Goal: Information Seeking & Learning: Check status

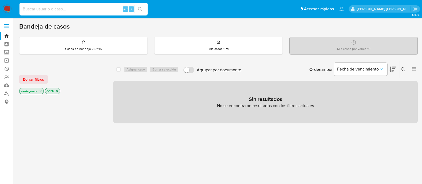
click at [108, 7] on input at bounding box center [84, 9] width 128 height 7
paste input "136215902"
type input "136215902"
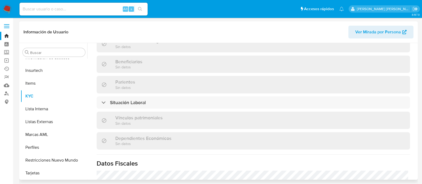
scroll to position [336, 0]
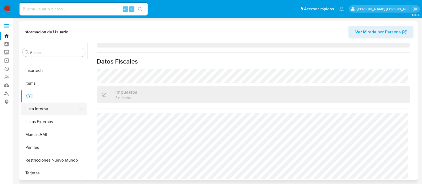
click at [39, 107] on button "Lista Interna" at bounding box center [52, 109] width 63 height 13
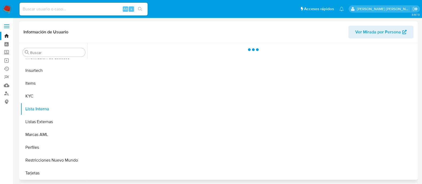
scroll to position [0, 0]
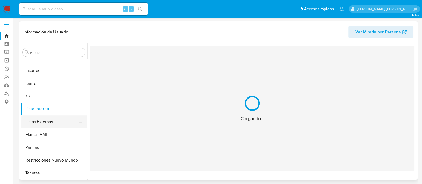
select select "10"
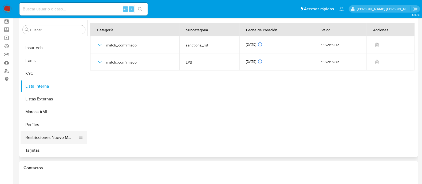
scroll to position [33, 0]
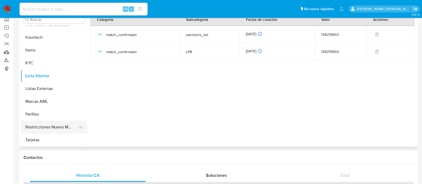
click at [55, 127] on button "Restricciones Nuevo Mundo" at bounding box center [52, 127] width 63 height 13
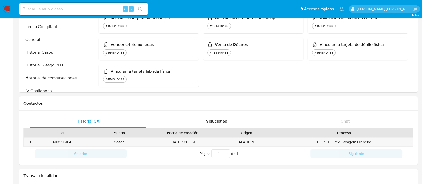
scroll to position [167, 0]
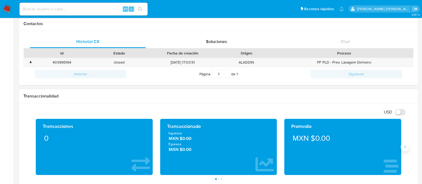
click at [404, 149] on button "Siguiente" at bounding box center [405, 147] width 9 height 9
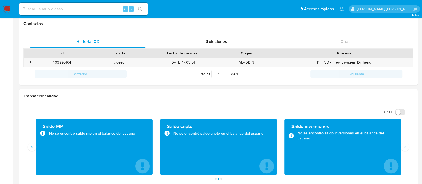
click at [95, 10] on input at bounding box center [84, 9] width 128 height 7
paste input "26577699"
type input "26577699"
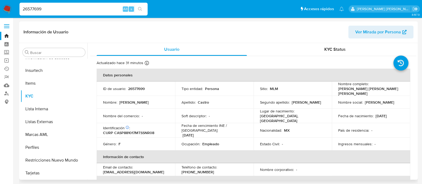
scroll to position [100, 0]
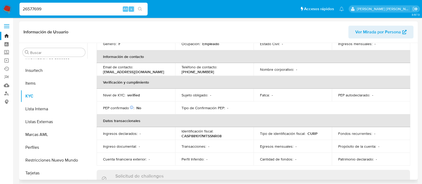
select select "10"
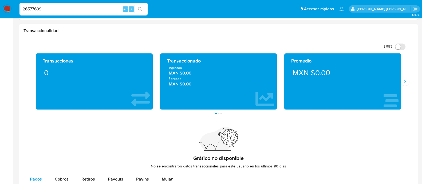
scroll to position [234, 0]
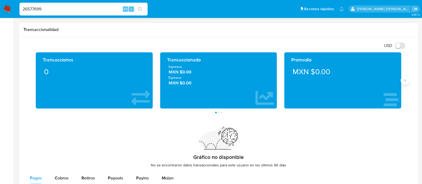
click at [406, 82] on icon "Siguiente" at bounding box center [405, 80] width 4 height 4
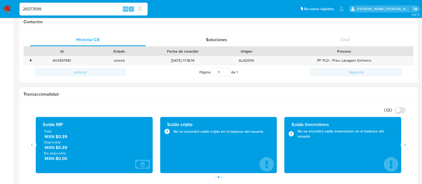
scroll to position [133, 0]
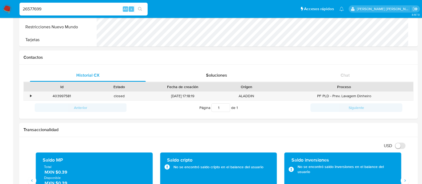
click at [87, 6] on input "26577699" at bounding box center [84, 9] width 128 height 7
click at [86, 6] on input "26577699" at bounding box center [84, 9] width 128 height 7
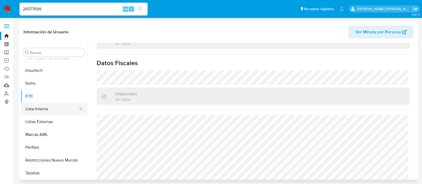
scroll to position [226, 0]
click at [48, 107] on button "Lista Interna" at bounding box center [52, 109] width 63 height 13
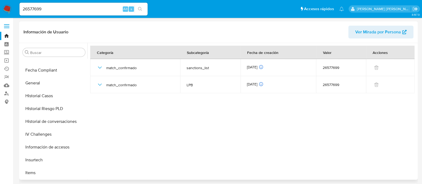
scroll to position [125, 0]
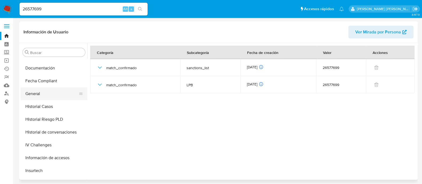
click at [39, 94] on button "General" at bounding box center [52, 93] width 63 height 13
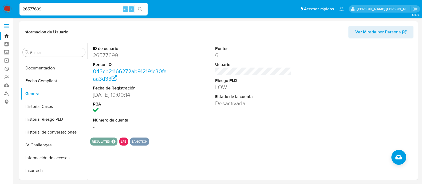
click at [56, 9] on input "26577699" at bounding box center [84, 9] width 128 height 7
paste input "51915184"
click at [81, 7] on input "51915184" at bounding box center [84, 9] width 128 height 7
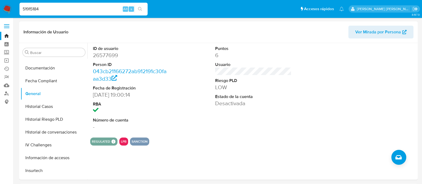
type input "51915184"
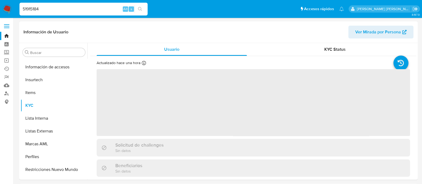
scroll to position [226, 0]
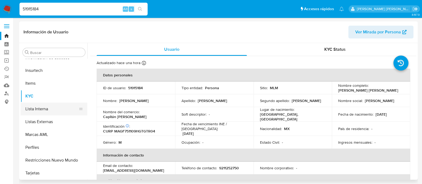
select select "10"
click at [40, 106] on button "Lista Interna" at bounding box center [52, 109] width 63 height 13
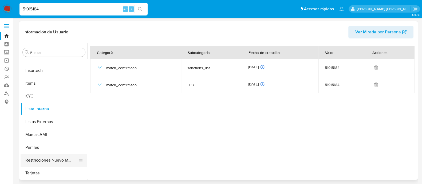
click at [55, 156] on button "Restricciones Nuevo Mundo" at bounding box center [52, 160] width 63 height 13
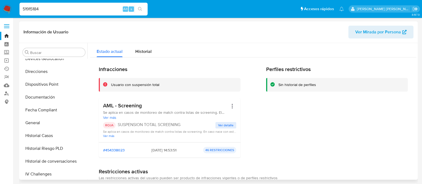
scroll to position [92, 0]
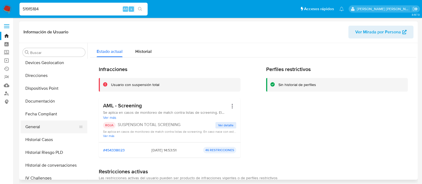
click at [43, 129] on button "General" at bounding box center [52, 127] width 63 height 13
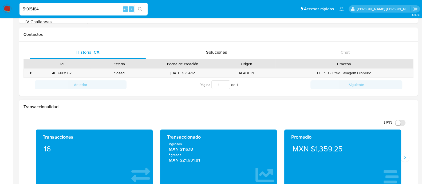
scroll to position [167, 0]
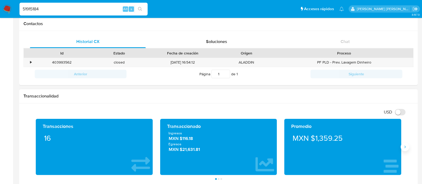
click at [406, 149] on icon "Siguiente" at bounding box center [405, 147] width 4 height 4
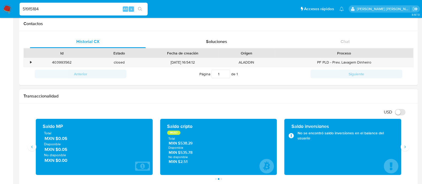
drag, startPoint x: 69, startPoint y: 141, endPoint x: 45, endPoint y: 140, distance: 24.1
click at [45, 140] on span "MXN $0.05" at bounding box center [95, 139] width 100 height 6
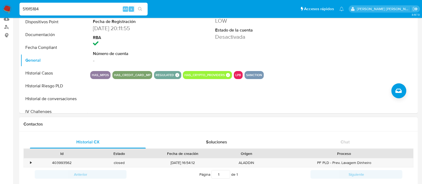
scroll to position [200, 0]
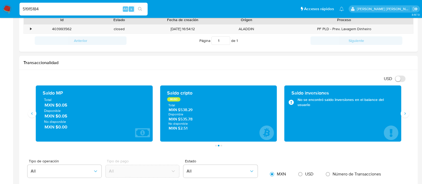
click at [93, 6] on input "51915184" at bounding box center [84, 9] width 128 height 7
type input "5"
paste input "98107649"
type input "98107649"
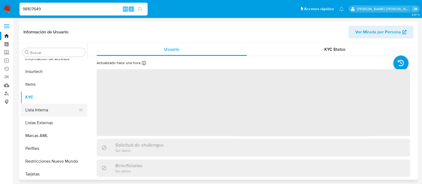
scroll to position [226, 0]
click at [48, 109] on button "Lista Interna" at bounding box center [52, 109] width 63 height 13
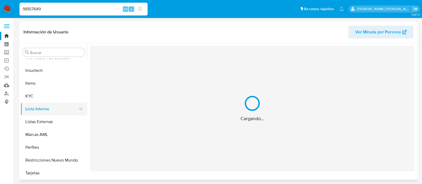
select select "10"
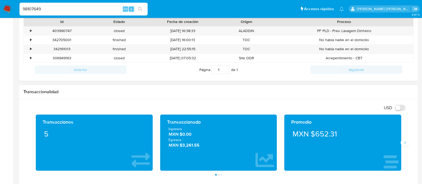
scroll to position [200, 0]
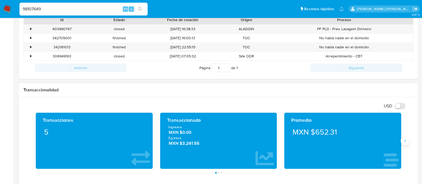
click at [405, 139] on icon "Siguiente" at bounding box center [405, 141] width 4 height 4
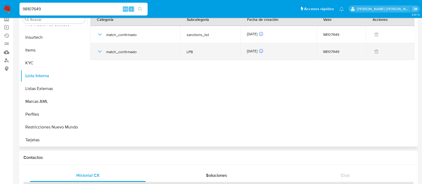
scroll to position [0, 0]
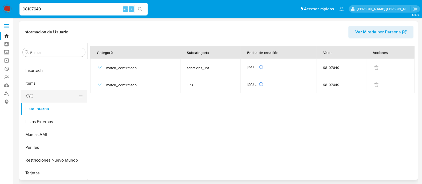
click at [49, 93] on button "KYC" at bounding box center [52, 96] width 63 height 13
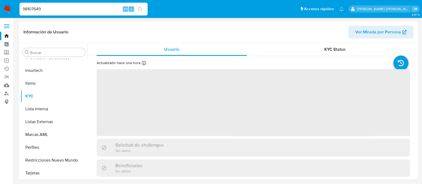
click at [43, 9] on input "98107649" at bounding box center [84, 9] width 128 height 7
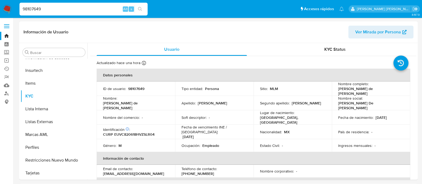
paste input "1100898553"
type input "1100898553"
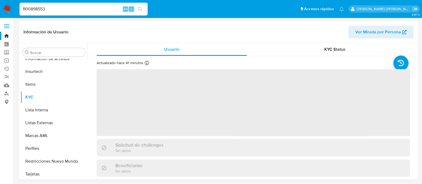
scroll to position [226, 0]
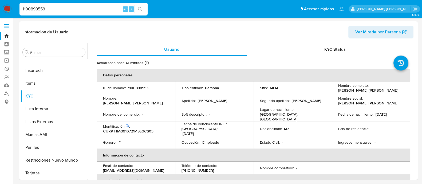
select select "10"
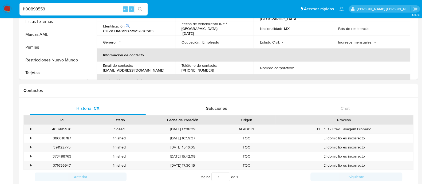
scroll to position [0, 0]
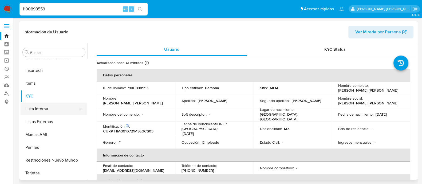
click at [51, 104] on button "Lista Interna" at bounding box center [52, 109] width 63 height 13
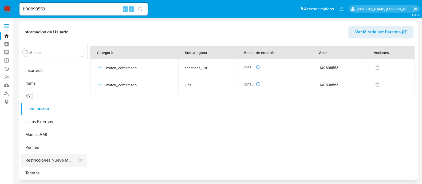
click at [55, 158] on button "Restricciones Nuevo Mundo" at bounding box center [52, 160] width 63 height 13
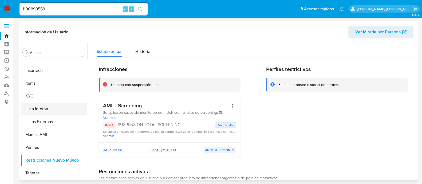
scroll to position [125, 0]
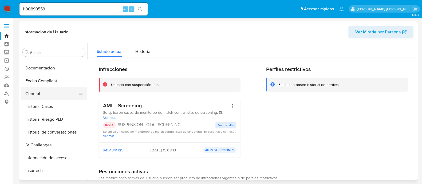
click at [51, 94] on button "General" at bounding box center [52, 93] width 63 height 13
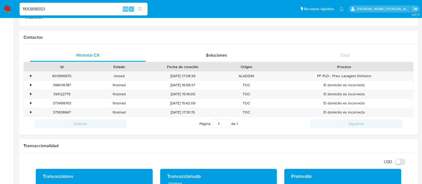
scroll to position [200, 0]
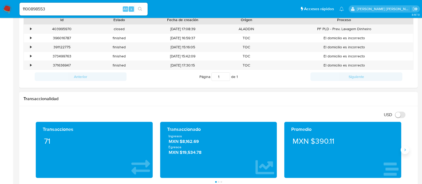
click at [403, 150] on button "Siguiente" at bounding box center [405, 150] width 9 height 9
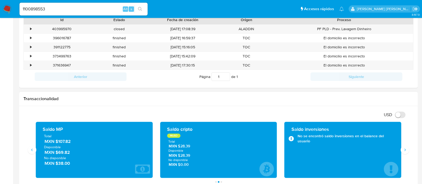
drag, startPoint x: 72, startPoint y: 145, endPoint x: 55, endPoint y: 142, distance: 17.3
click at [55, 142] on div "Total MXN $107.82 Disponible MXN $69.82 No disponible MXN $38.00" at bounding box center [94, 150] width 108 height 33
click at [55, 142] on span "MXN $107.82" at bounding box center [95, 141] width 100 height 6
drag, startPoint x: 71, startPoint y: 143, endPoint x: 57, endPoint y: 142, distance: 14.2
click at [57, 142] on span "MXN $107.82" at bounding box center [95, 141] width 100 height 6
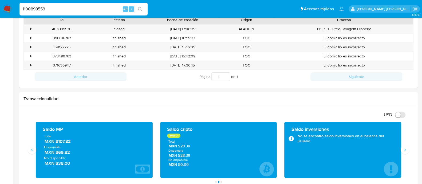
click at [58, 6] on input "1100898553" at bounding box center [84, 9] width 128 height 7
click at [57, 6] on input "1100898553" at bounding box center [84, 9] width 128 height 7
paste input "656382425"
type input "656382425"
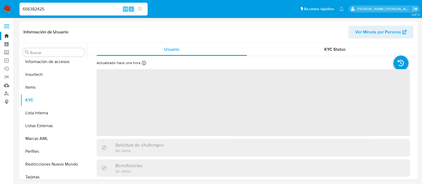
scroll to position [226, 0]
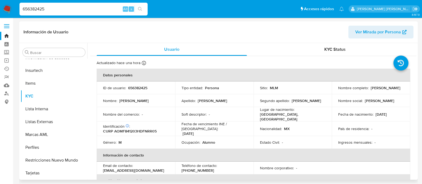
select select "10"
click at [42, 108] on button "Lista Interna" at bounding box center [52, 109] width 63 height 13
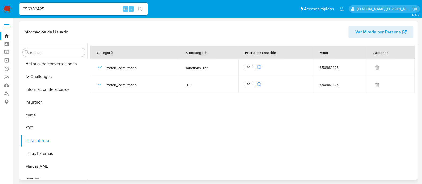
scroll to position [92, 0]
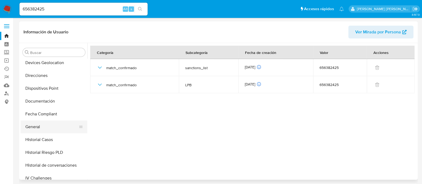
click at [29, 130] on button "General" at bounding box center [52, 127] width 63 height 13
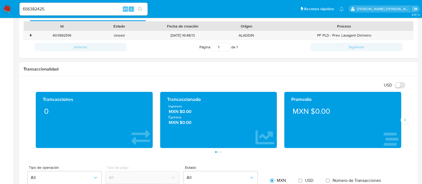
scroll to position [200, 0]
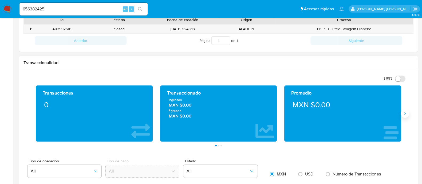
click at [403, 115] on icon "Siguiente" at bounding box center [405, 113] width 4 height 4
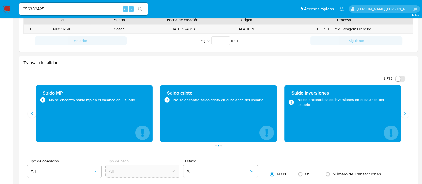
click at [71, 8] on input "656382425" at bounding box center [84, 9] width 128 height 7
paste input "20894853"
type input "20894853"
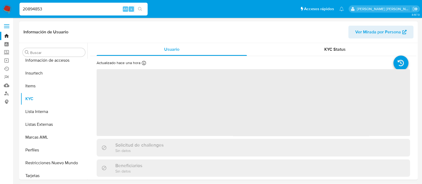
scroll to position [226, 0]
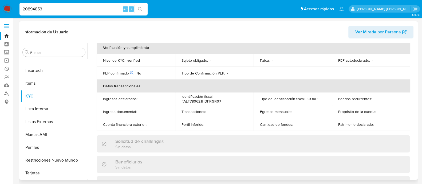
select select "10"
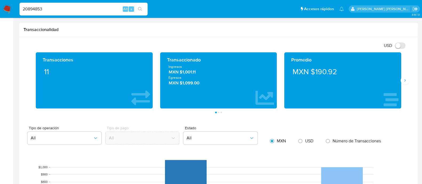
scroll to position [234, 0]
click at [406, 82] on icon "Siguiente" at bounding box center [405, 80] width 4 height 4
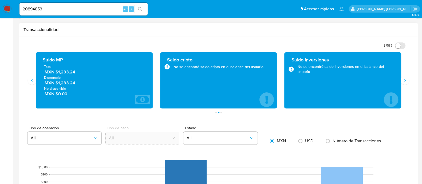
drag, startPoint x: 76, startPoint y: 73, endPoint x: 57, endPoint y: 73, distance: 19.8
click at [57, 73] on span "MXN $1,233.24" at bounding box center [95, 72] width 100 height 6
click at [54, 11] on input "20894853" at bounding box center [84, 9] width 128 height 7
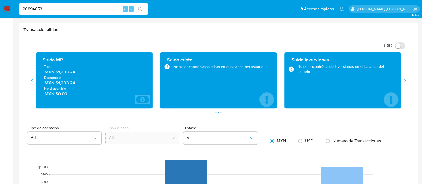
paste input "54185179"
type input "54185179"
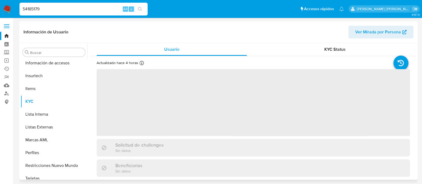
scroll to position [226, 0]
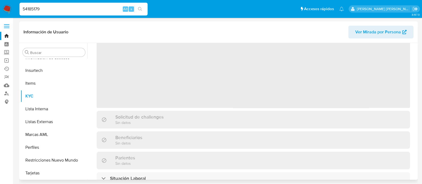
select select "10"
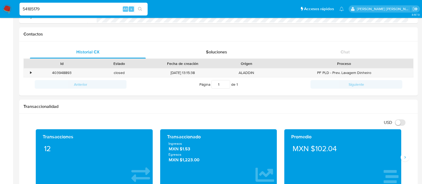
scroll to position [167, 0]
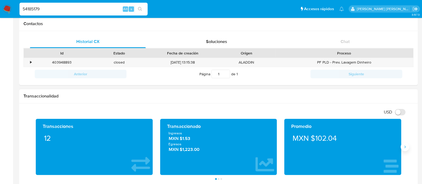
click at [405, 148] on icon "Siguiente" at bounding box center [405, 147] width 4 height 4
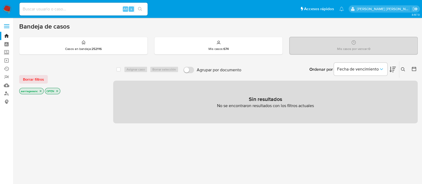
click at [61, 14] on div "Alt s" at bounding box center [84, 9] width 128 height 13
click at [59, 9] on input at bounding box center [84, 9] width 128 height 7
paste input "20894853"
type input "20894853"
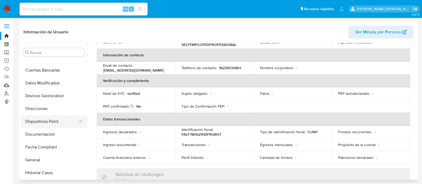
scroll to position [59, 0]
click at [40, 159] on button "General" at bounding box center [52, 160] width 63 height 13
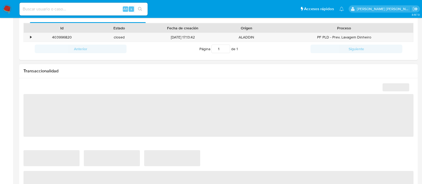
scroll to position [234, 0]
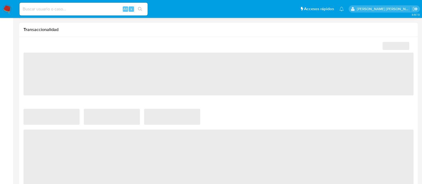
select select "10"
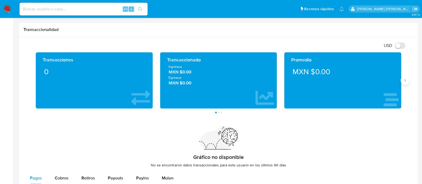
click at [404, 79] on icon "Siguiente" at bounding box center [405, 80] width 4 height 4
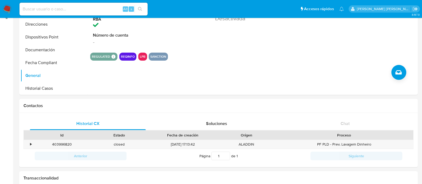
scroll to position [135, 0]
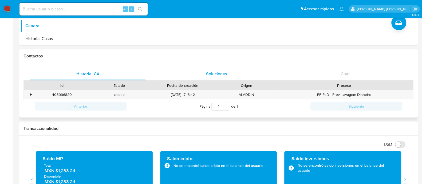
click at [219, 75] on span "Soluciones" at bounding box center [216, 74] width 21 height 6
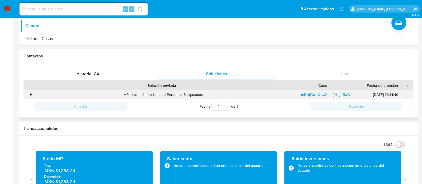
click at [30, 95] on div "•" at bounding box center [30, 94] width 1 height 5
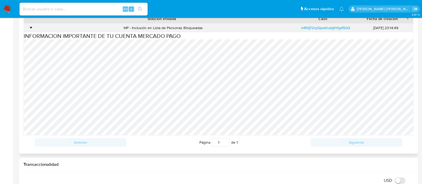
scroll to position [168, 0]
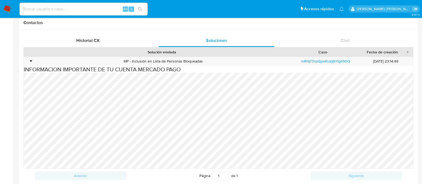
click at [75, 9] on input at bounding box center [84, 9] width 128 height 7
paste input "4-2025-200573-214-4-29658926-2025.xml"
type input "4-2025-200573-214-4-29658926-2025.xml"
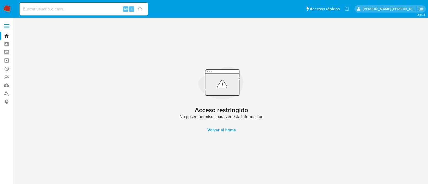
click at [98, 11] on input at bounding box center [84, 9] width 128 height 7
paste input "656382425"
type input "656382425"
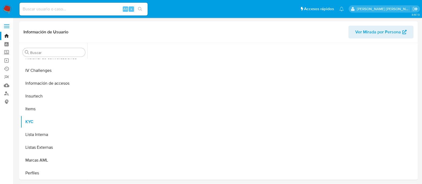
scroll to position [226, 0]
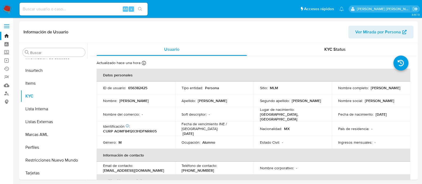
select select "10"
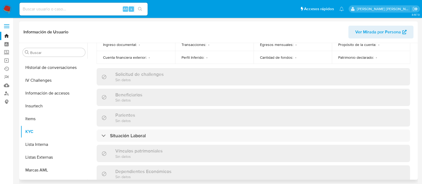
scroll to position [125, 0]
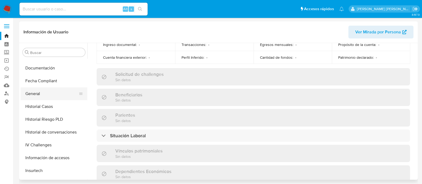
click at [44, 94] on button "General" at bounding box center [52, 93] width 63 height 13
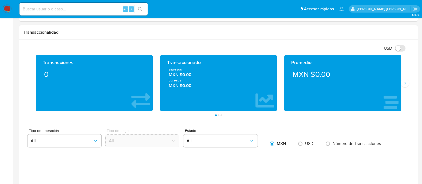
scroll to position [234, 0]
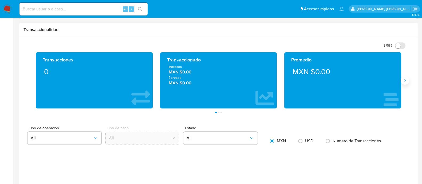
click at [405, 81] on icon "Siguiente" at bounding box center [405, 80] width 4 height 4
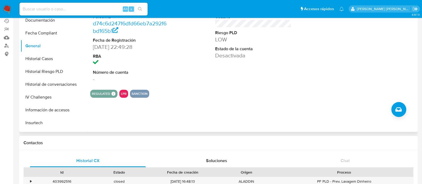
scroll to position [129, 0]
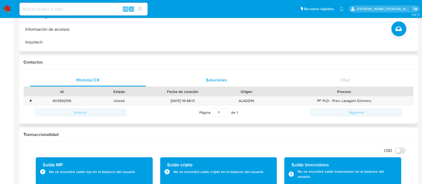
click at [219, 76] on div "Soluciones" at bounding box center [217, 80] width 116 height 13
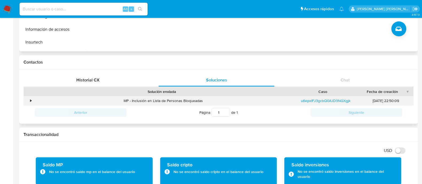
click at [29, 100] on div "•" at bounding box center [28, 100] width 9 height 9
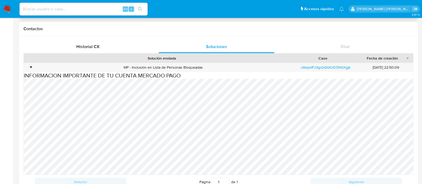
scroll to position [0, 0]
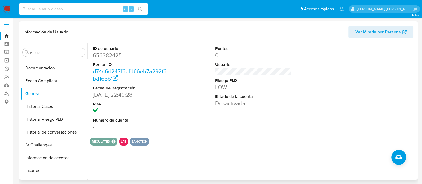
click at [80, 8] on input at bounding box center [84, 9] width 128 height 7
paste input "1100898553"
type input "1100898553"
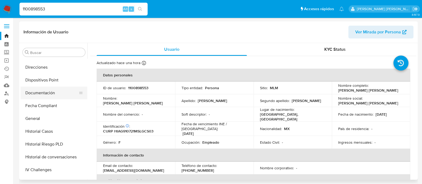
scroll to position [92, 0]
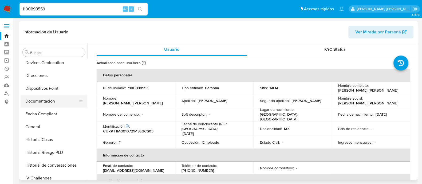
select select "10"
click at [40, 125] on button "General" at bounding box center [52, 127] width 63 height 13
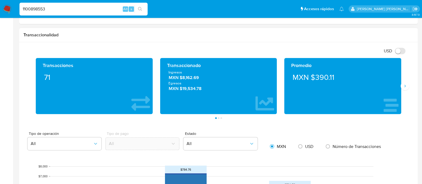
scroll to position [267, 0]
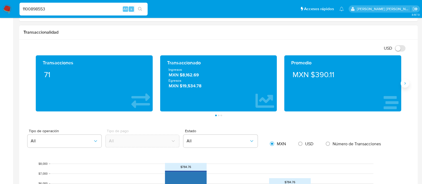
click at [405, 82] on icon "Siguiente" at bounding box center [405, 83] width 4 height 4
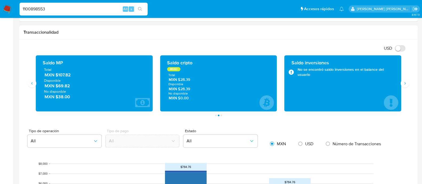
click at [73, 75] on span "MXN $107.82" at bounding box center [95, 75] width 100 height 6
drag, startPoint x: 71, startPoint y: 76, endPoint x: 56, endPoint y: 76, distance: 15.0
click at [56, 76] on span "MXN $107.82" at bounding box center [95, 75] width 100 height 6
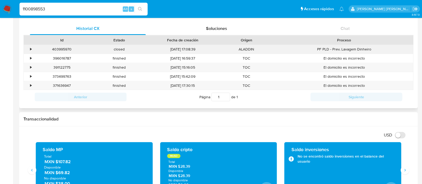
scroll to position [133, 0]
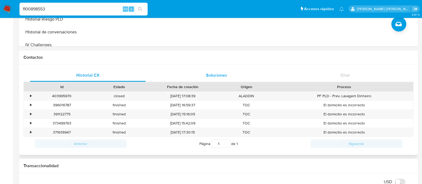
click at [215, 75] on span "Soluciones" at bounding box center [216, 75] width 21 height 6
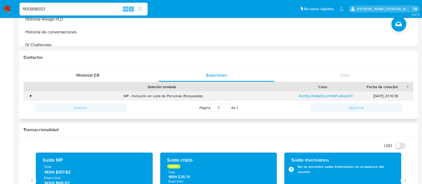
click at [28, 94] on div "•" at bounding box center [28, 96] width 9 height 9
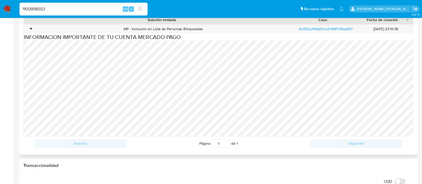
scroll to position [167, 0]
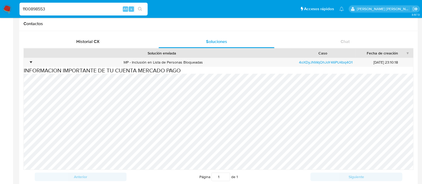
click at [104, 11] on input "1100898553" at bounding box center [84, 9] width 128 height 7
paste input "98107649"
type input "98107649"
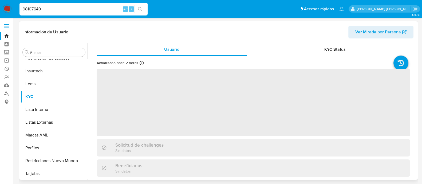
scroll to position [226, 0]
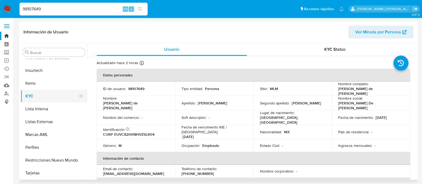
select select "10"
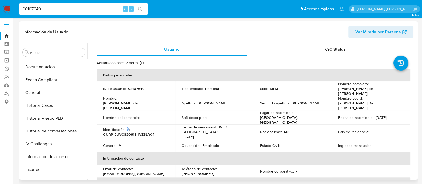
scroll to position [92, 0]
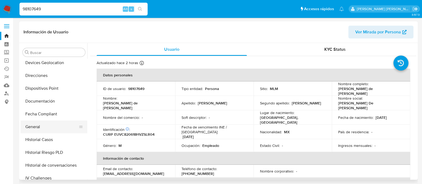
click at [47, 123] on button "General" at bounding box center [52, 127] width 63 height 13
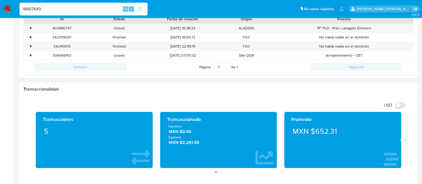
scroll to position [234, 0]
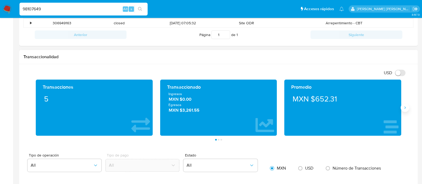
click at [403, 106] on icon "Siguiente" at bounding box center [405, 108] width 4 height 4
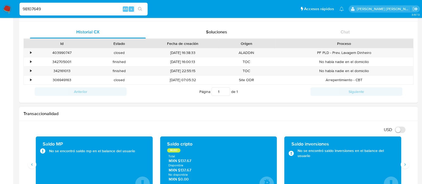
scroll to position [133, 0]
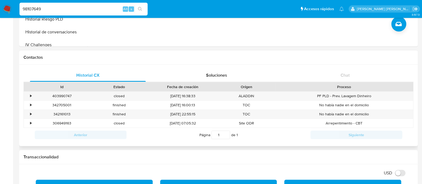
click at [215, 66] on div "Historial CX Soluciones Chat Id Estado Fecha de creación Origen Proceso • 40399…" at bounding box center [218, 106] width 399 height 82
click at [215, 73] on span "Soluciones" at bounding box center [216, 75] width 21 height 6
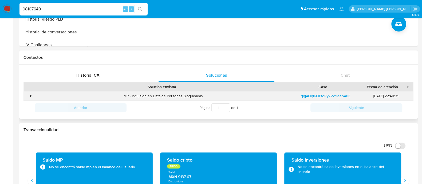
click at [31, 94] on div "•" at bounding box center [30, 96] width 1 height 5
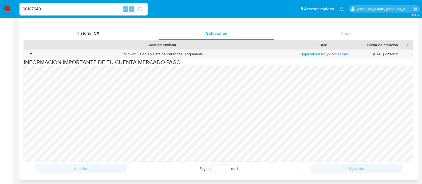
scroll to position [167, 0]
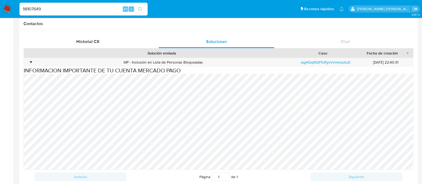
click at [87, 8] on input "98107649" at bounding box center [84, 9] width 128 height 7
paste input "51915184"
type input "51915184"
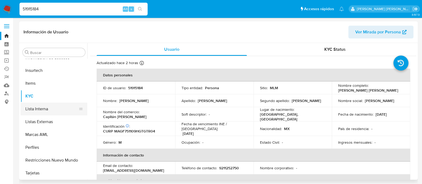
select select "10"
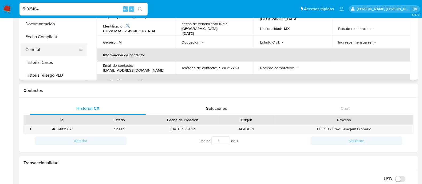
scroll to position [59, 0]
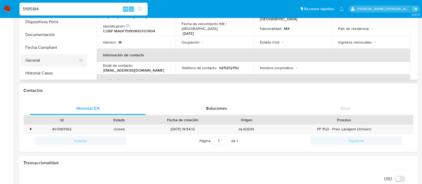
click at [36, 62] on button "General" at bounding box center [52, 60] width 63 height 13
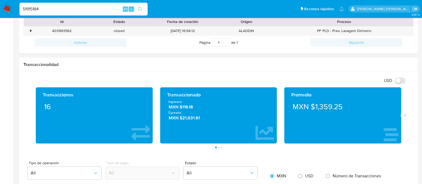
scroll to position [200, 0]
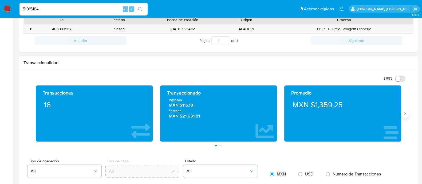
click at [406, 115] on icon "Siguiente" at bounding box center [405, 113] width 4 height 4
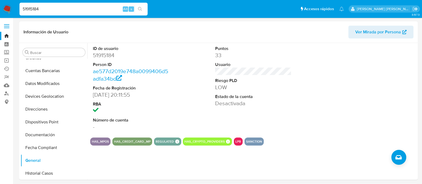
scroll to position [167, 0]
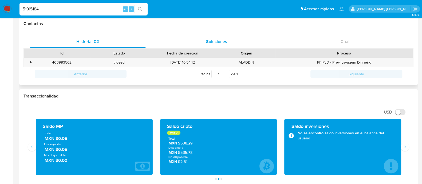
click at [208, 41] on span "Soluciones" at bounding box center [216, 41] width 21 height 6
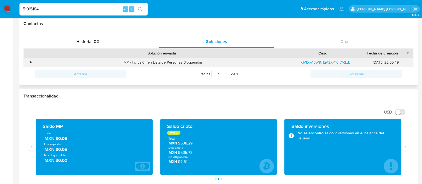
click at [30, 64] on div "•" at bounding box center [30, 62] width 1 height 5
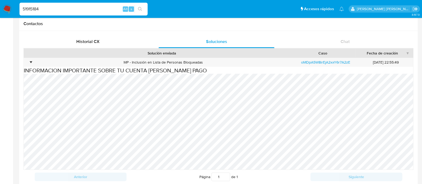
click at [69, 11] on input "51915184" at bounding box center [84, 9] width 128 height 7
paste input "26577699"
type input "26577699"
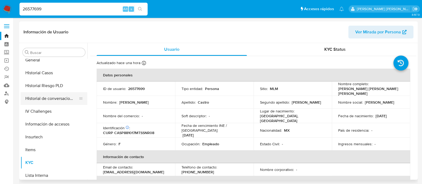
scroll to position [125, 0]
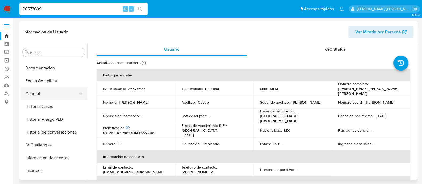
click at [35, 95] on button "General" at bounding box center [52, 93] width 63 height 13
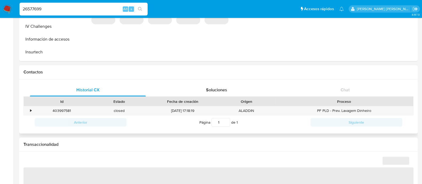
scroll to position [133, 0]
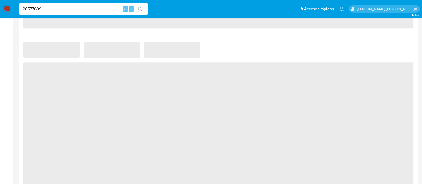
select select "10"
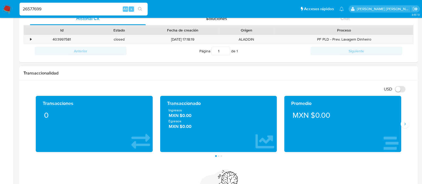
scroll to position [200, 0]
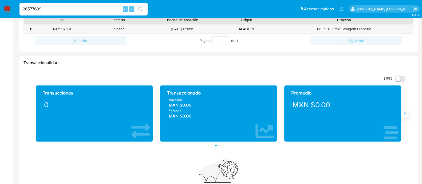
click at [402, 114] on button "Siguiente" at bounding box center [405, 113] width 9 height 9
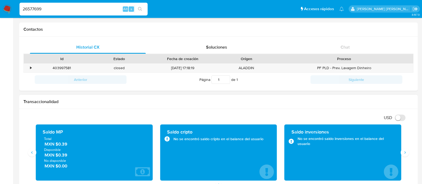
scroll to position [100, 0]
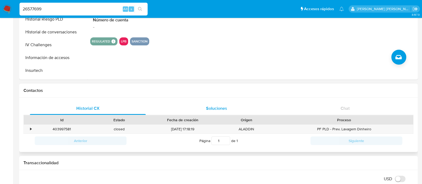
click at [222, 107] on span "Soluciones" at bounding box center [216, 108] width 21 height 6
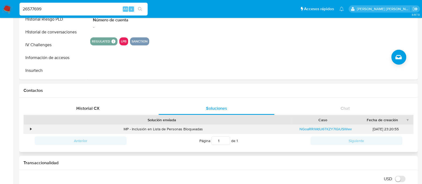
click at [31, 129] on div "•" at bounding box center [30, 129] width 1 height 5
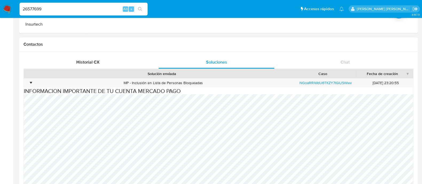
scroll to position [167, 0]
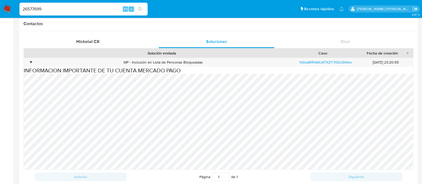
click at [76, 11] on input "26577699" at bounding box center [84, 9] width 128 height 7
paste input "136215902"
type input "136215902"
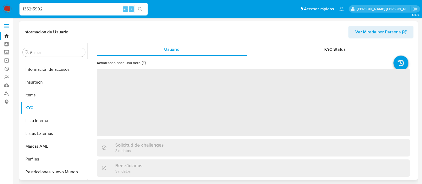
scroll to position [226, 0]
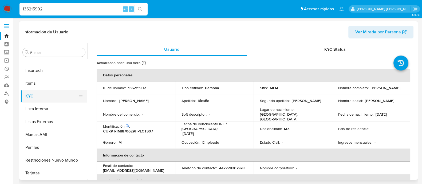
select select "10"
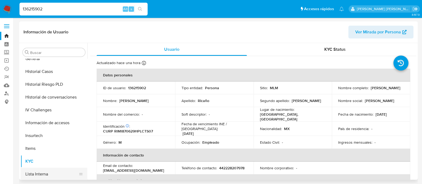
scroll to position [125, 0]
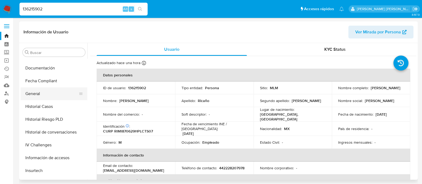
click at [41, 96] on button "General" at bounding box center [52, 93] width 63 height 13
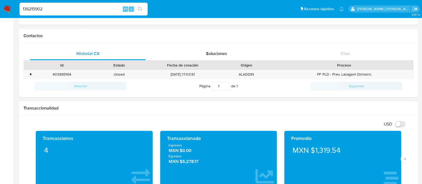
scroll to position [167, 0]
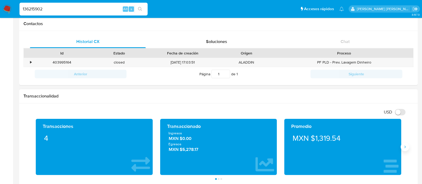
click at [408, 148] on button "Siguiente" at bounding box center [405, 147] width 9 height 9
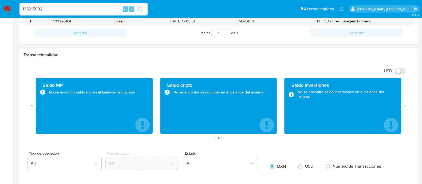
scroll to position [133, 0]
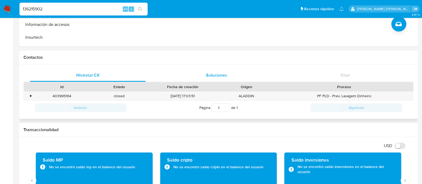
click at [211, 79] on div "Soluciones" at bounding box center [217, 75] width 116 height 13
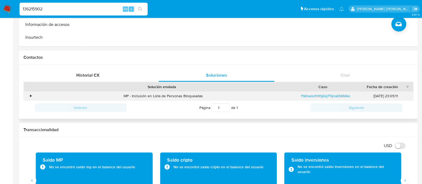
click at [31, 95] on div "•" at bounding box center [30, 96] width 1 height 5
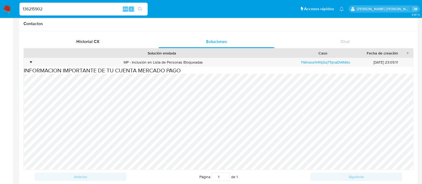
scroll to position [0, 0]
